Goal: Task Accomplishment & Management: Use online tool/utility

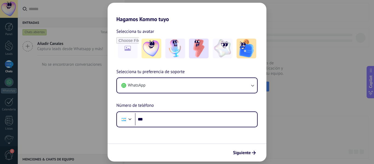
click at [325, 114] on div "Hagamos Kommo tuyo Selecciona tu avatar Selecciona tu preferencia de soporte Wh…" at bounding box center [187, 82] width 374 height 164
click at [305, 17] on div "Hagamos Kommo tuyo Selecciona tu avatar Selecciona tu preferencia de soporte Wh…" at bounding box center [187, 82] width 374 height 164
click at [336, 111] on div "Hagamos Kommo tuyo Selecciona tu avatar Selecciona tu preferencia de soporte Wh…" at bounding box center [187, 82] width 374 height 164
click at [259, 9] on h2 "Hagamos Kommo tuyo" at bounding box center [187, 13] width 159 height 20
click at [311, 7] on div "Hagamos Kommo tuyo Selecciona tu avatar Selecciona tu preferencia de soporte Wh…" at bounding box center [187, 82] width 374 height 164
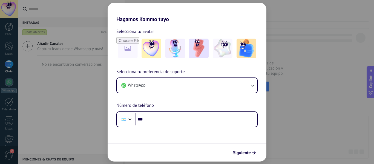
click at [10, 9] on div "Hagamos Kommo tuyo Selecciona tu avatar Selecciona tu preferencia de soporte Wh…" at bounding box center [187, 82] width 374 height 164
click at [321, 70] on div "Hagamos Kommo tuyo Selecciona tu avatar Selecciona tu preferencia de soporte Wh…" at bounding box center [187, 82] width 374 height 164
click at [301, 75] on div "Hagamos Kommo tuyo Selecciona tu avatar Selecciona tu preferencia de soporte Wh…" at bounding box center [187, 82] width 374 height 164
click at [8, 7] on div "Hagamos Kommo tuyo Selecciona tu avatar Selecciona tu preferencia de soporte Wh…" at bounding box center [187, 82] width 374 height 164
click at [334, 122] on div "Hagamos Kommo tuyo Selecciona tu avatar Selecciona tu preferencia de soporte Wh…" at bounding box center [187, 82] width 374 height 164
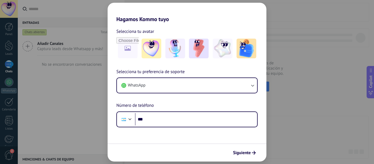
click at [62, 124] on div "Hagamos Kommo tuyo Selecciona tu avatar Selecciona tu preferencia de soporte Wh…" at bounding box center [187, 82] width 374 height 164
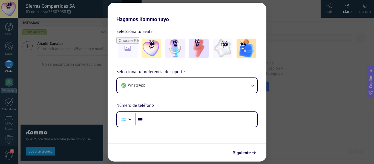
click at [75, 11] on div "Hagamos Kommo tuyo Selecciona tu avatar Selecciona tu preferencia de soporte Wh…" at bounding box center [187, 82] width 374 height 164
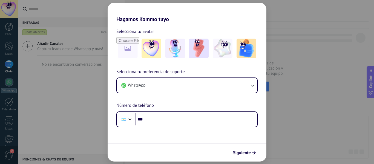
click at [7, 7] on div "Hagamos Kommo tuyo Selecciona tu avatar Selecciona tu preferencia de soporte Wh…" at bounding box center [187, 82] width 374 height 164
click at [315, 80] on div "Hagamos Kommo tuyo Selecciona tu avatar Selecciona tu preferencia de soporte Wh…" at bounding box center [187, 82] width 374 height 164
click at [5, 5] on div "Hagamos Kommo tuyo Selecciona tu avatar Selecciona tu preferencia de soporte Wh…" at bounding box center [187, 82] width 374 height 164
click at [7, 7] on div "Hagamos Kommo tuyo Selecciona tu avatar Selecciona tu preferencia de soporte Wh…" at bounding box center [187, 82] width 374 height 164
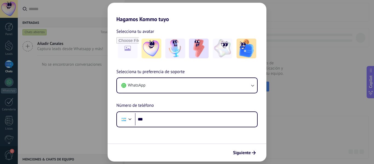
click at [193, 24] on div "Selecciona tu avatar Selecciona tu preferencia de soporte WhatsApp Número de te…" at bounding box center [187, 74] width 159 height 105
click at [325, 60] on div "Hagamos Kommo tuyo Selecciona tu avatar Selecciona tu preferencia de soporte Wh…" at bounding box center [187, 82] width 374 height 164
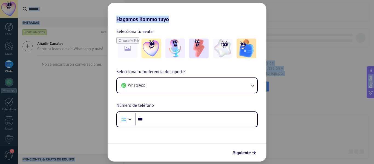
drag, startPoint x: 201, startPoint y: 7, endPoint x: 289, endPoint y: -5, distance: 88.4
click at [289, 0] on html ".abecls-1,.abecls-2{fill-rule:evenodd}.abecls-2{fill:#fff} .abhcls-1{fill:none}…" at bounding box center [187, 82] width 374 height 164
drag, startPoint x: 317, startPoint y: 42, endPoint x: 318, endPoint y: 45, distance: 3.2
click at [317, 42] on div "Hagamos Kommo tuyo Selecciona tu avatar Selecciona tu preferencia de soporte Wh…" at bounding box center [187, 82] width 374 height 164
click at [324, 61] on div "Hagamos Kommo tuyo Selecciona tu avatar Selecciona tu preferencia de soporte Wh…" at bounding box center [187, 82] width 374 height 164
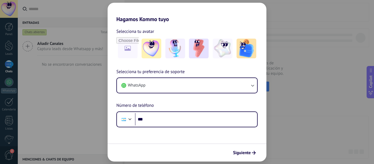
click at [34, 8] on div "Hagamos Kommo tuyo Selecciona tu avatar Selecciona tu preferencia de soporte Wh…" at bounding box center [187, 82] width 374 height 164
click at [6, 6] on div "Hagamos Kommo tuyo Selecciona tu avatar Selecciona tu preferencia de soporte Wh…" at bounding box center [187, 82] width 374 height 164
drag, startPoint x: 8, startPoint y: 0, endPoint x: 102, endPoint y: 39, distance: 101.4
click at [102, 39] on div "Hagamos Kommo tuyo Selecciona tu avatar Selecciona tu preferencia de soporte Wh…" at bounding box center [187, 82] width 374 height 164
click at [349, 12] on div "Hagamos Kommo tuyo Selecciona tu avatar Selecciona tu preferencia de soporte Wh…" at bounding box center [187, 82] width 374 height 164
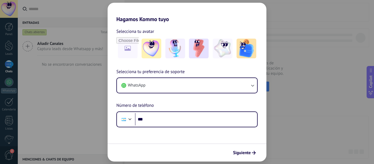
click at [370, 83] on div "Hagamos Kommo tuyo Selecciona tu avatar Selecciona tu preferencia de soporte Wh…" at bounding box center [187, 82] width 374 height 164
